Goal: Task Accomplishment & Management: Manage account settings

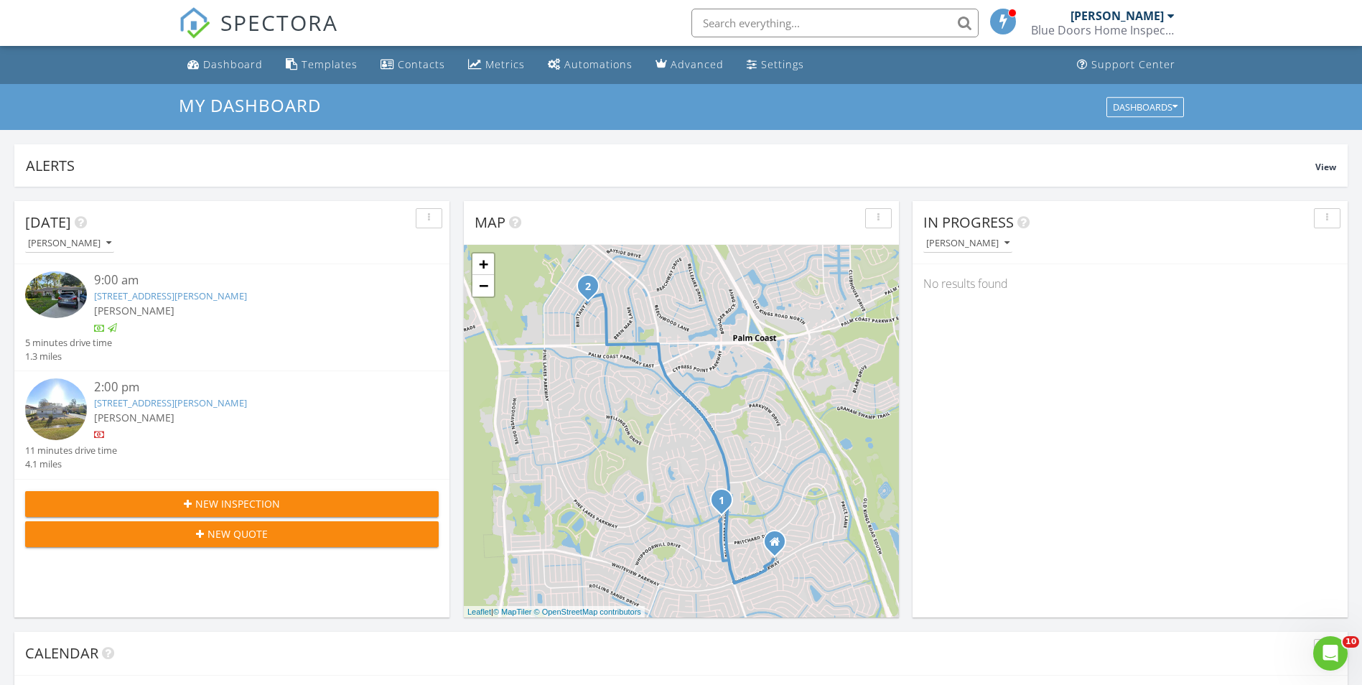
scroll to position [1328, 1384]
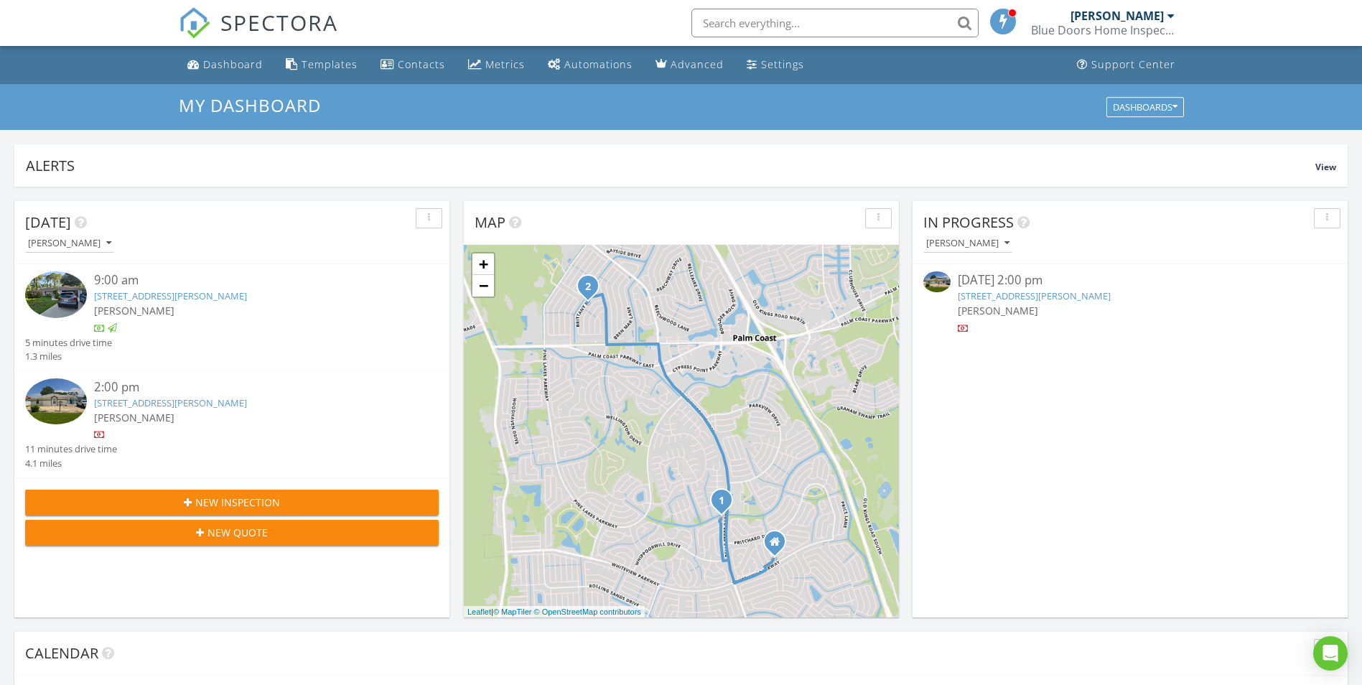
click at [933, 283] on img at bounding box center [936, 281] width 27 height 21
click at [933, 281] on img at bounding box center [936, 281] width 27 height 21
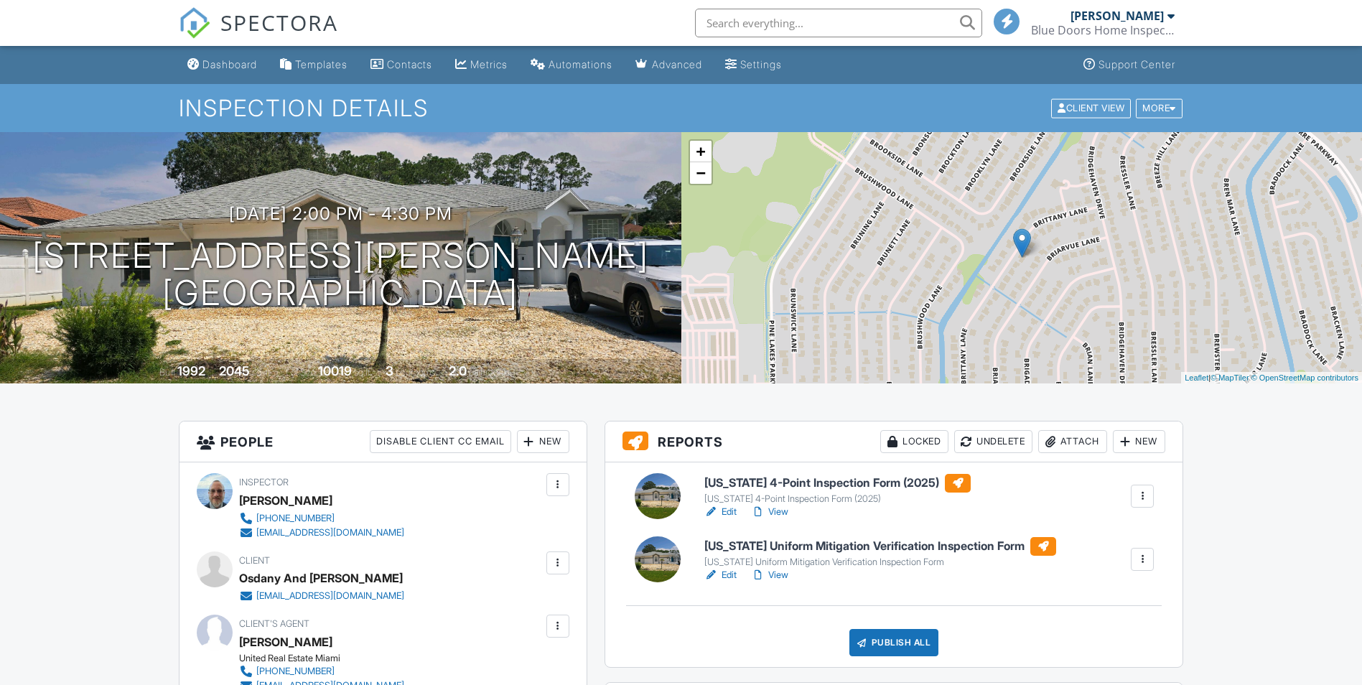
click at [723, 575] on link "Edit" at bounding box center [720, 575] width 32 height 14
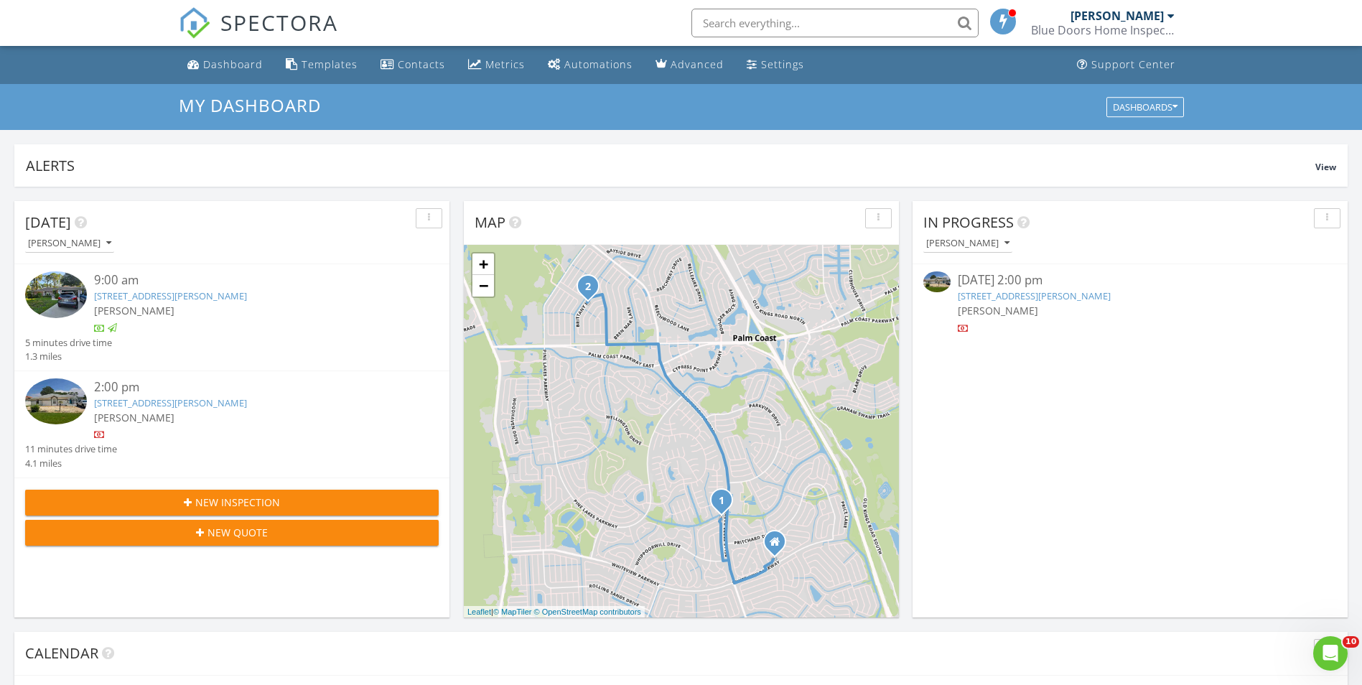
click at [932, 283] on img at bounding box center [936, 281] width 27 height 21
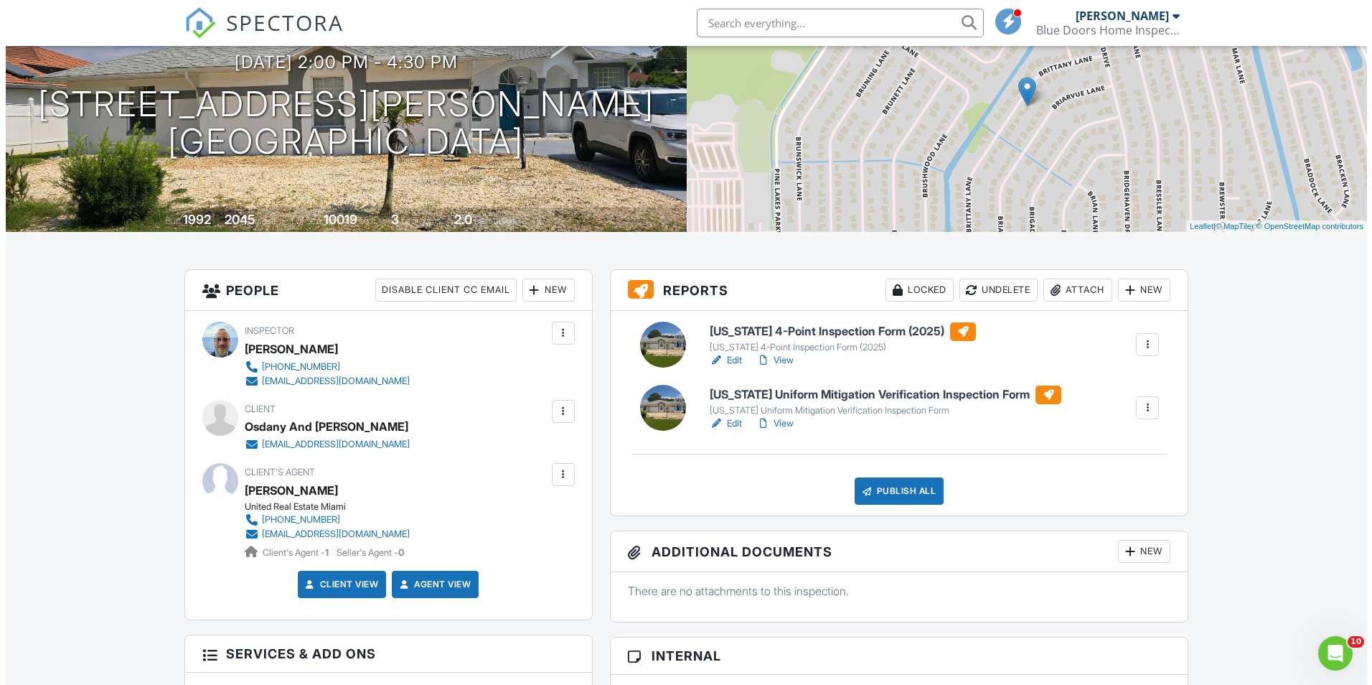
scroll to position [144, 0]
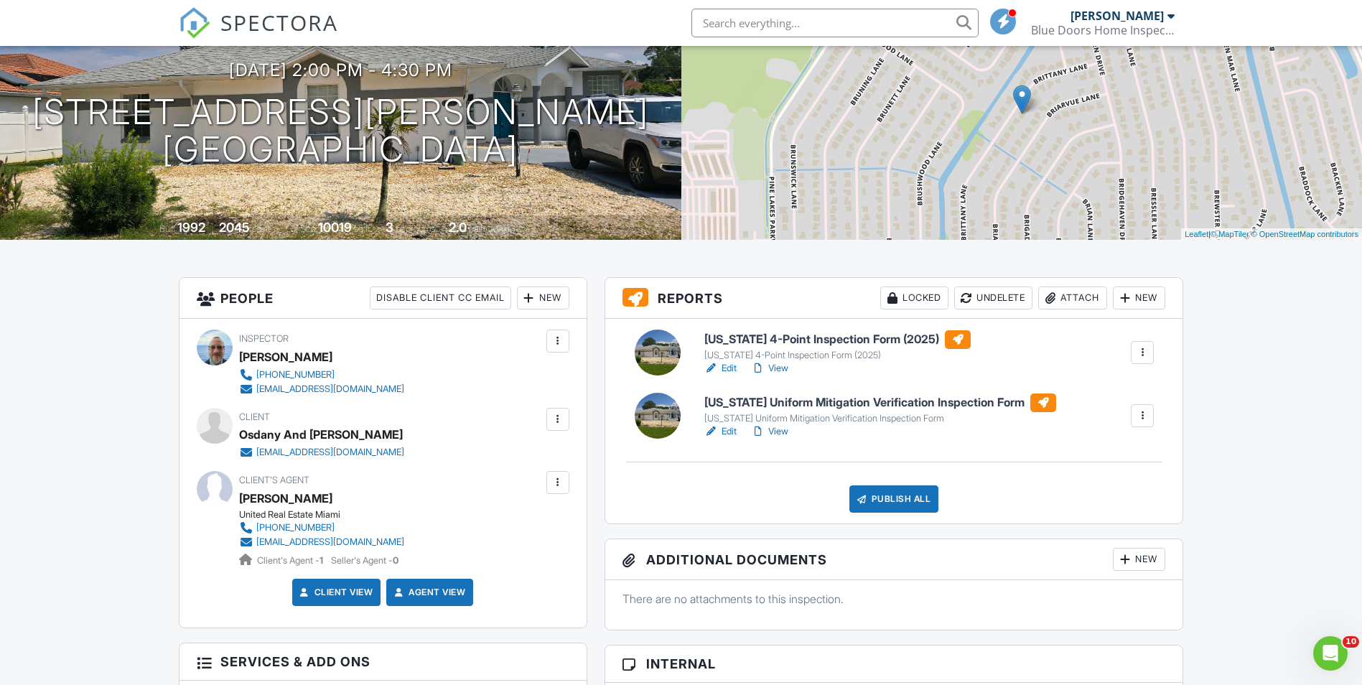
click at [876, 494] on div "Publish All" at bounding box center [894, 498] width 90 height 27
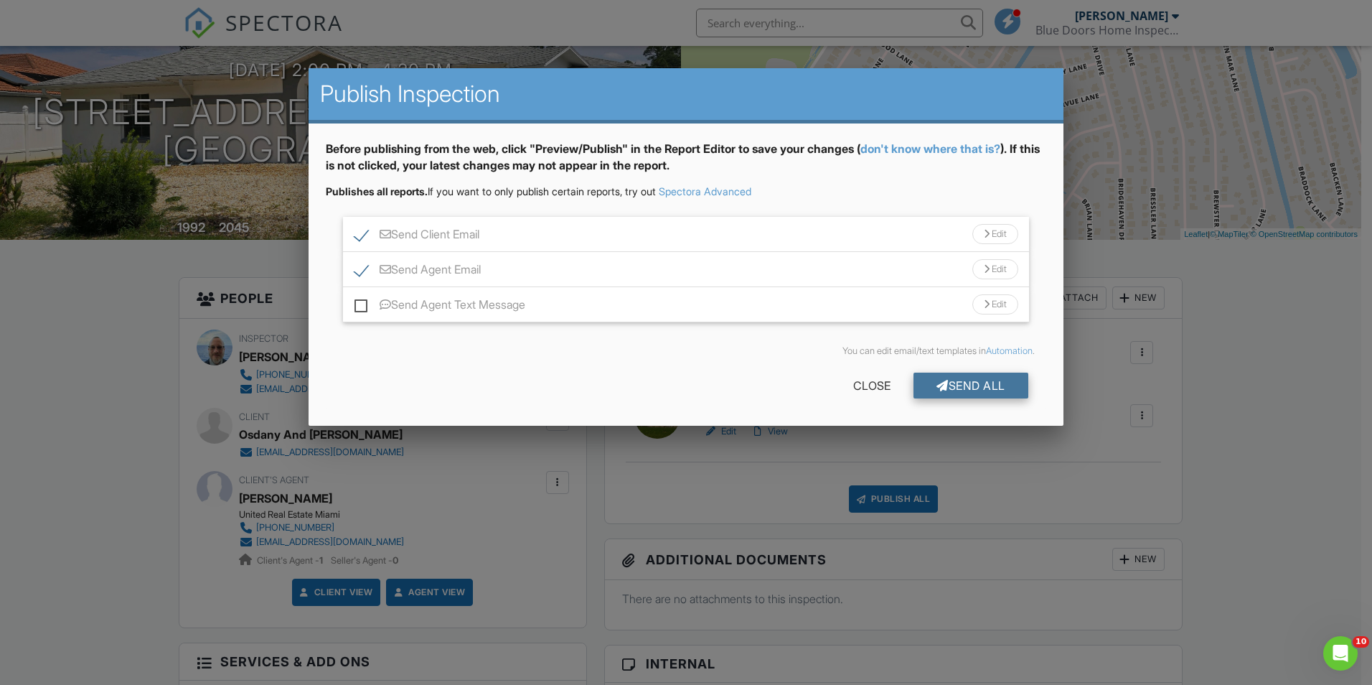
click at [996, 386] on div "Send All" at bounding box center [971, 385] width 115 height 26
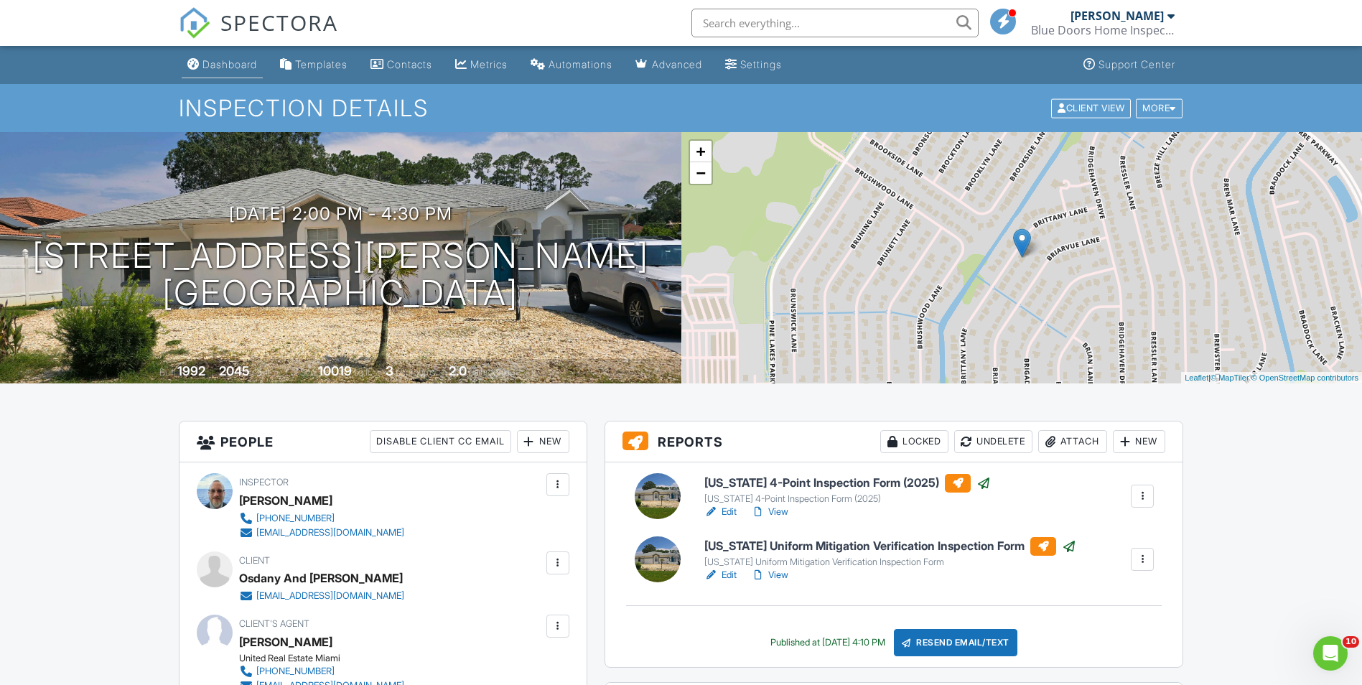
click at [212, 62] on div "Dashboard" at bounding box center [229, 64] width 55 height 12
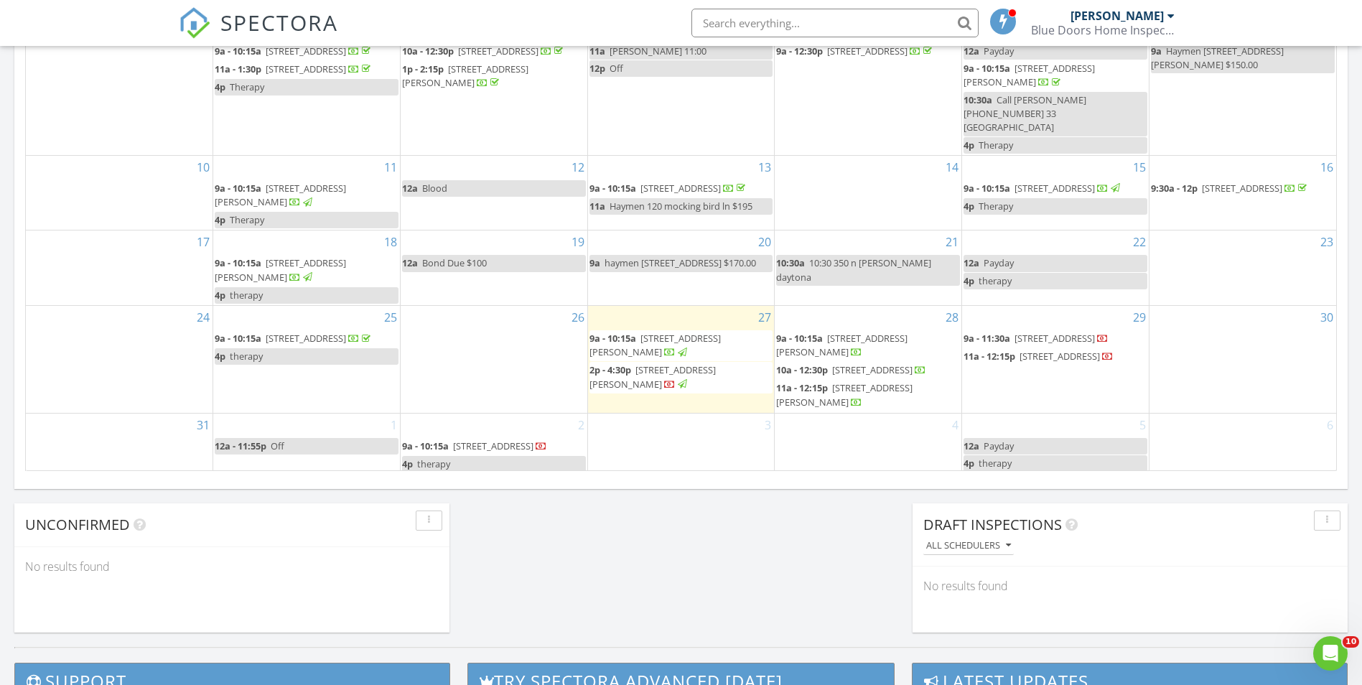
scroll to position [861, 0]
